Goal: Information Seeking & Learning: Learn about a topic

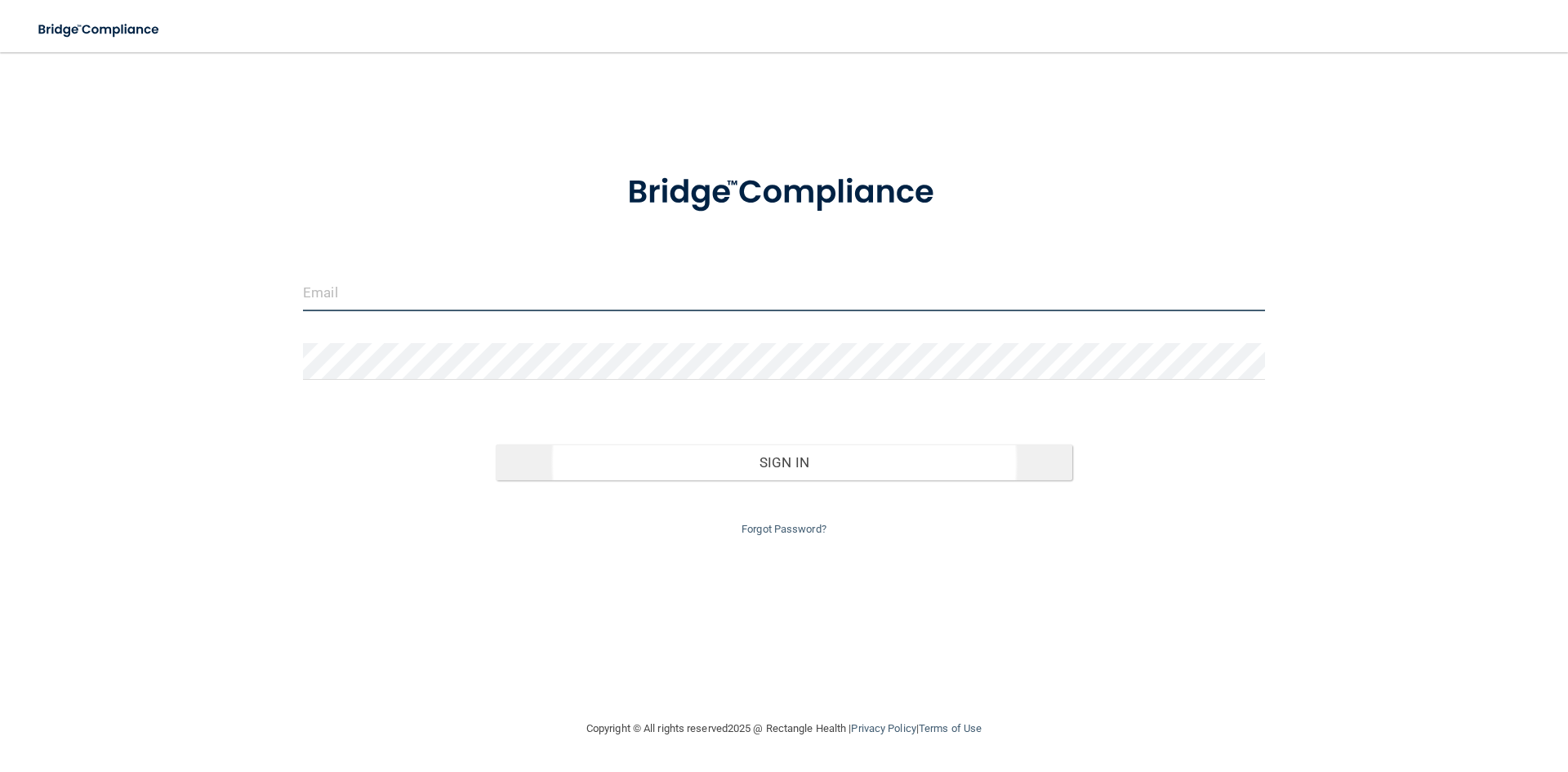
type input "[EMAIL_ADDRESS][DOMAIN_NAME]"
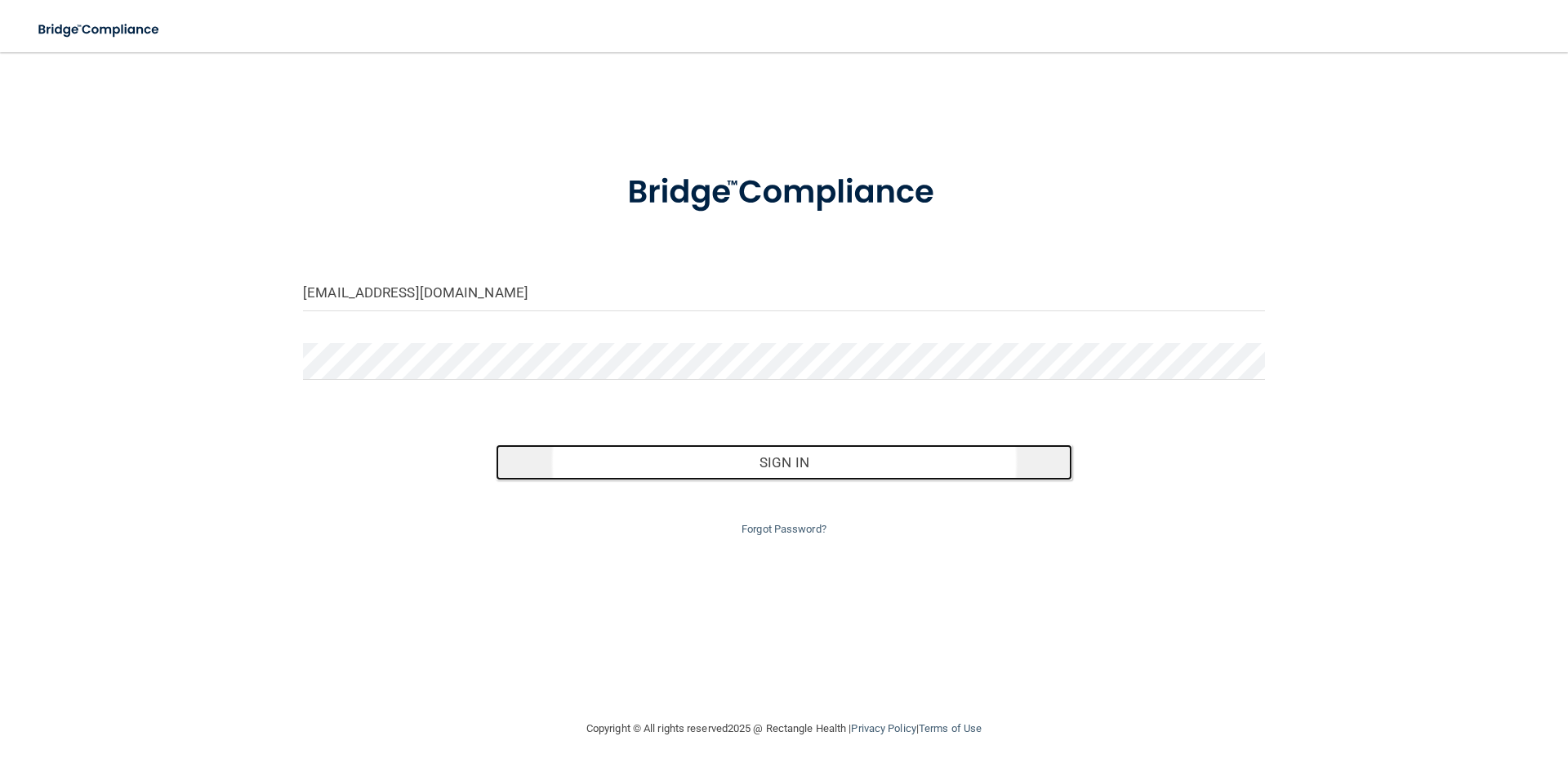
click at [719, 468] on button "Sign In" at bounding box center [784, 463] width 577 height 36
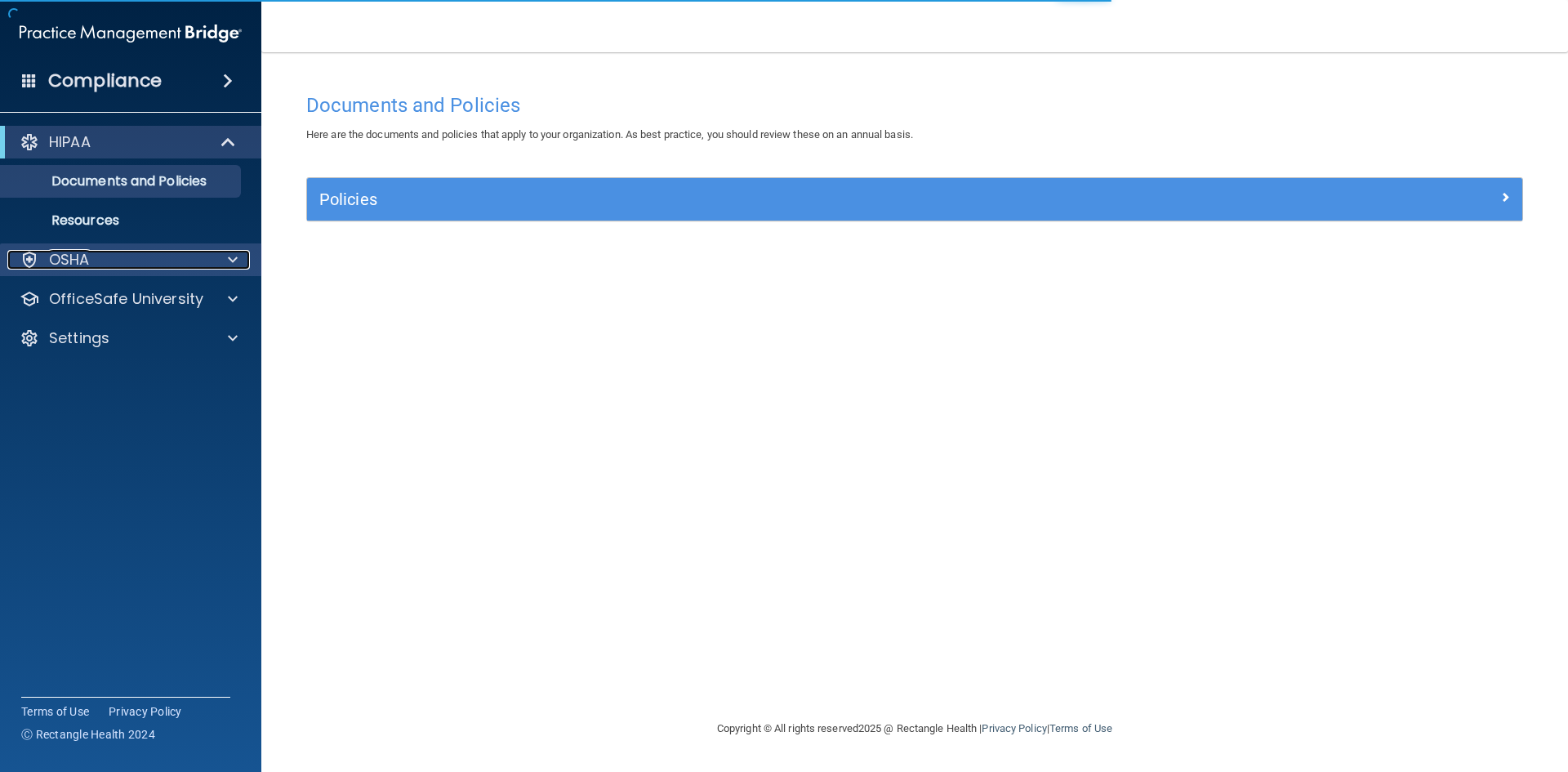
click at [190, 254] on div "OSHA" at bounding box center [109, 260] width 203 height 20
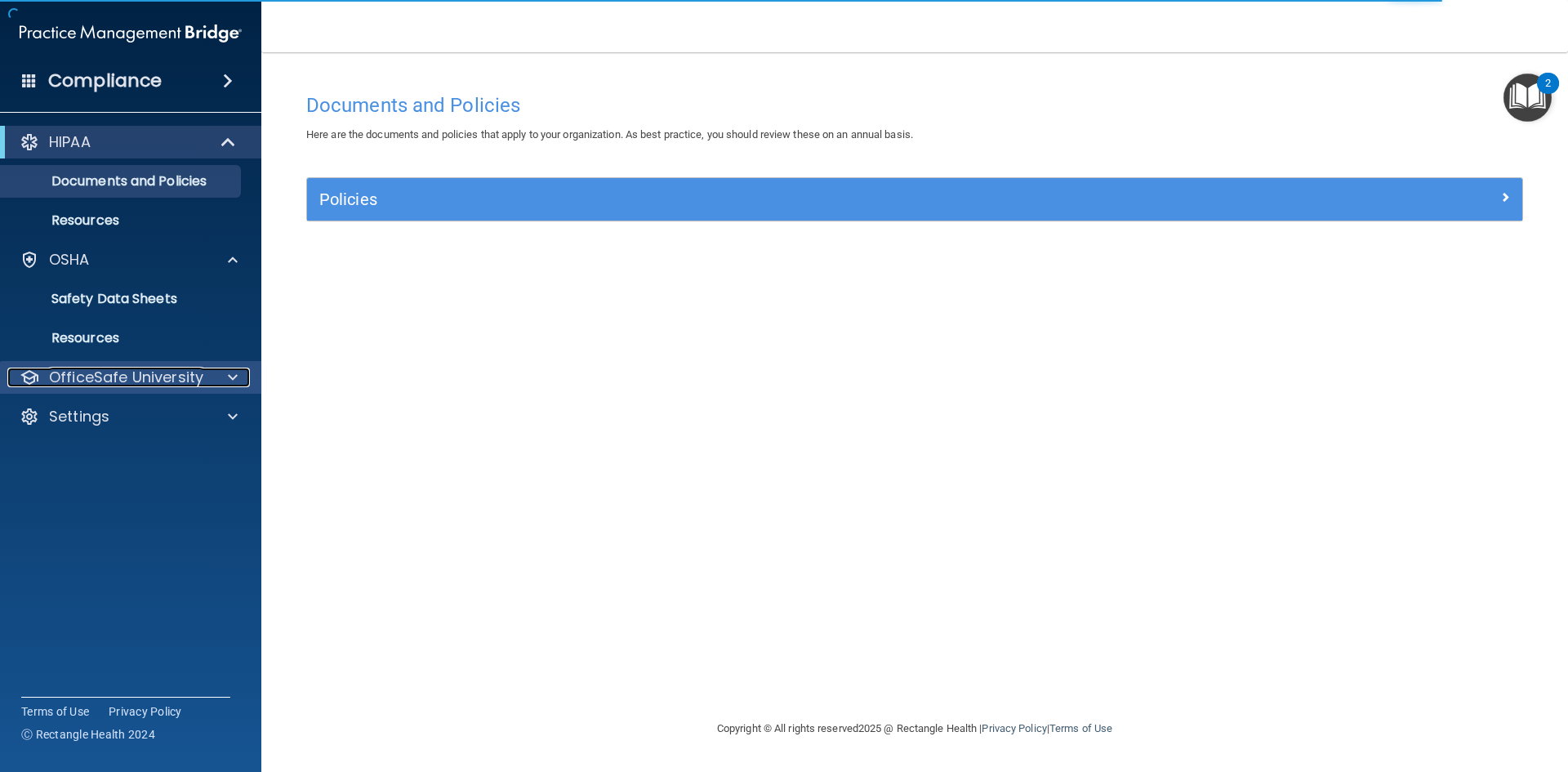
click at [198, 375] on p "OfficeSafe University" at bounding box center [126, 377] width 154 height 20
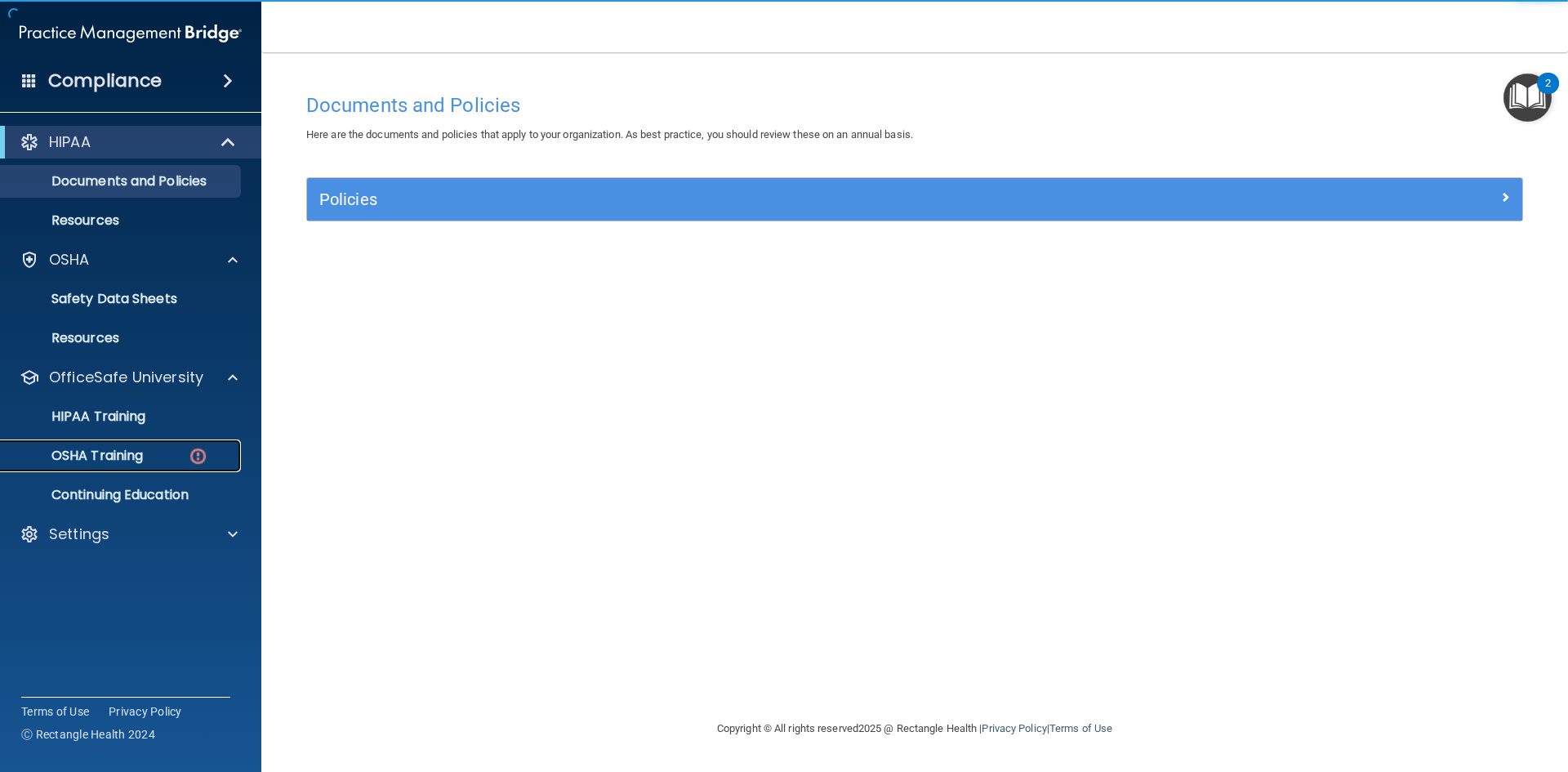
click at [116, 461] on p "OSHA Training" at bounding box center [76, 456] width 133 height 16
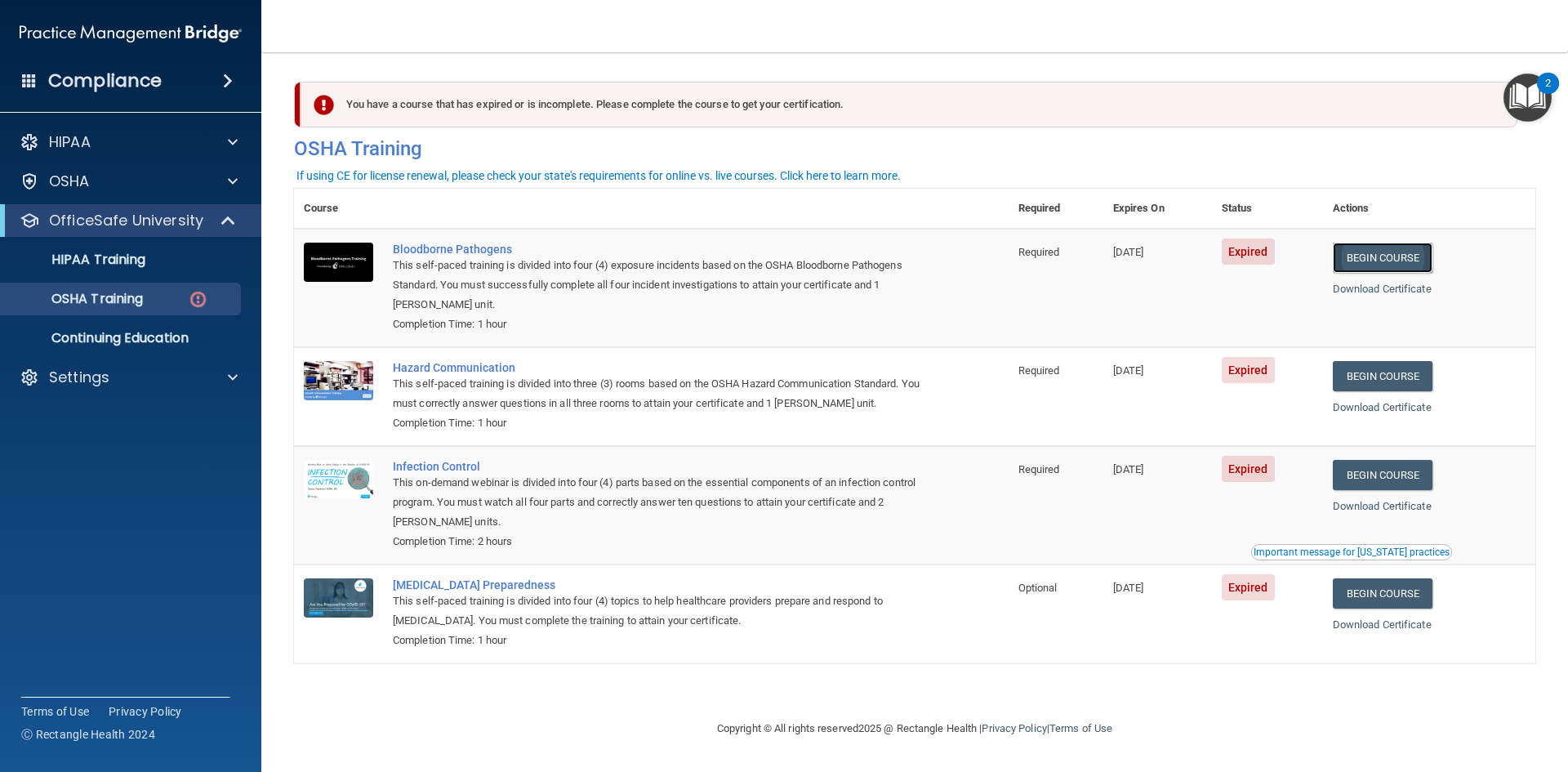
click at [1405, 261] on link "Begin Course" at bounding box center [1382, 257] width 99 height 30
